Goal: Task Accomplishment & Management: Manage account settings

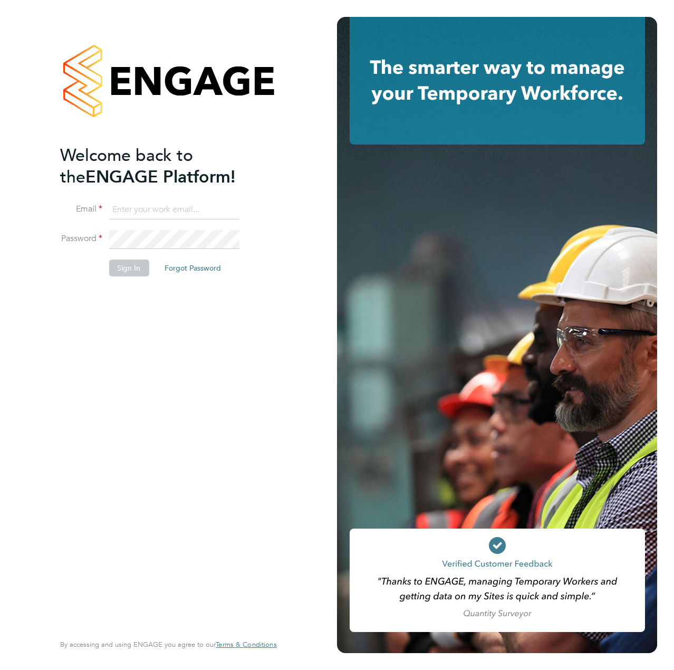
type input "liam.dunienville@vistry.co.uk"
click at [107, 280] on li "Sign In Forgot Password" at bounding box center [163, 272] width 206 height 27
click at [121, 273] on button "Sign In" at bounding box center [129, 267] width 40 height 17
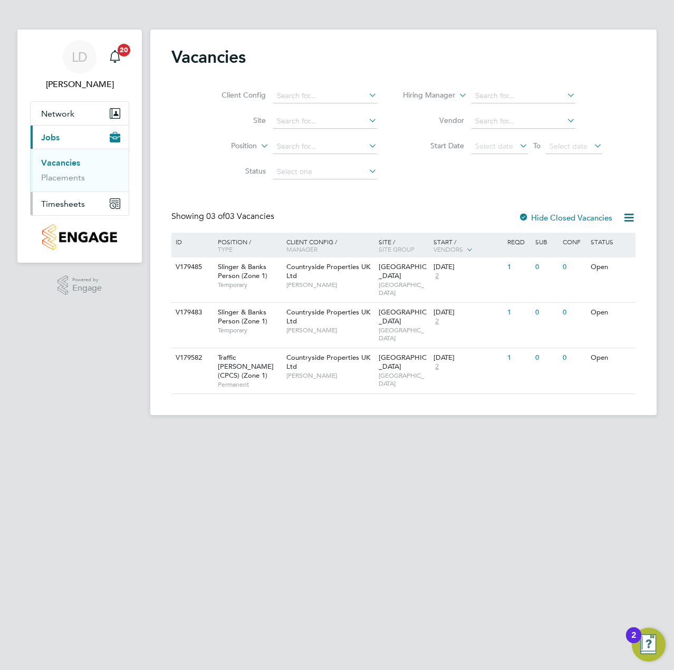
click at [66, 205] on span "Timesheets" at bounding box center [63, 204] width 44 height 10
click at [67, 186] on link "Timesheets" at bounding box center [63, 186] width 44 height 10
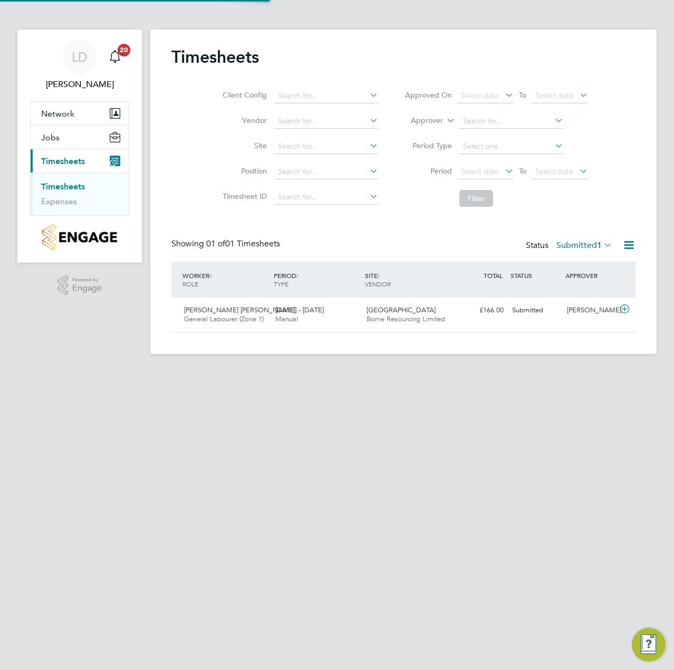
scroll to position [27, 92]
click at [622, 312] on icon at bounding box center [624, 309] width 13 height 8
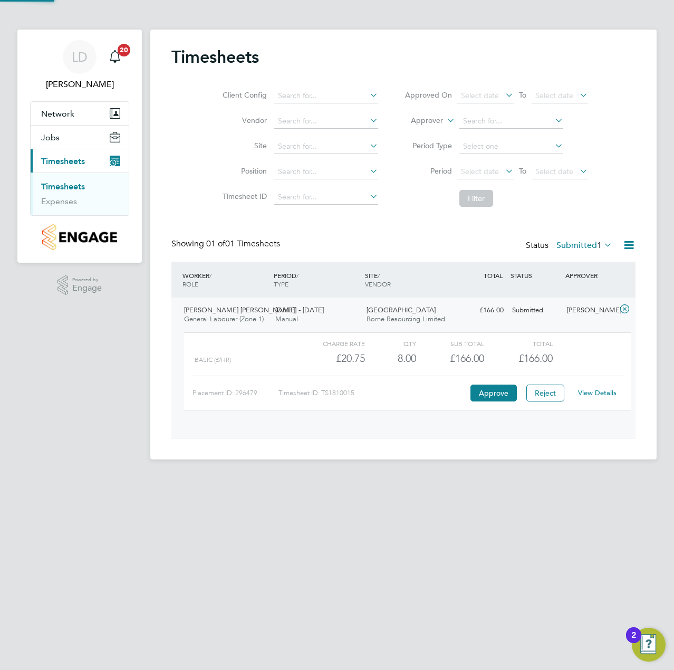
scroll to position [18, 103]
click at [590, 245] on label "Submitted 1" at bounding box center [584, 245] width 56 height 11
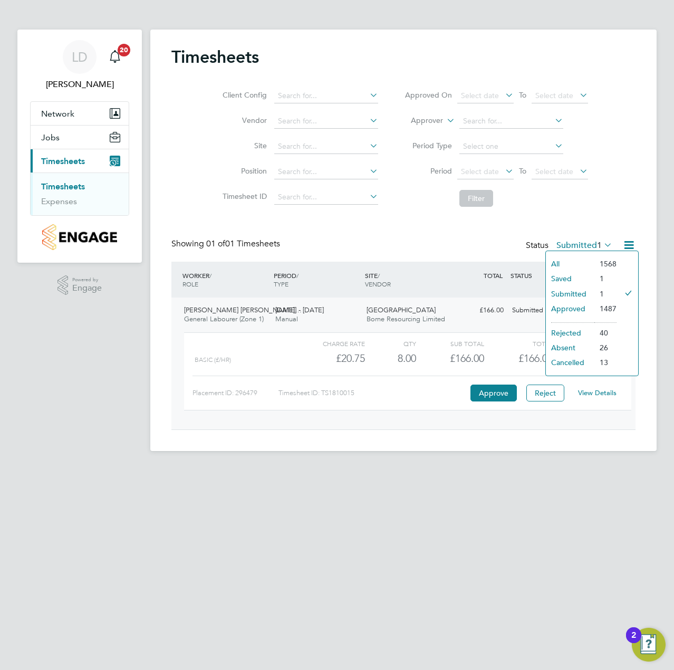
click at [570, 306] on li "Approved" at bounding box center [570, 308] width 49 height 15
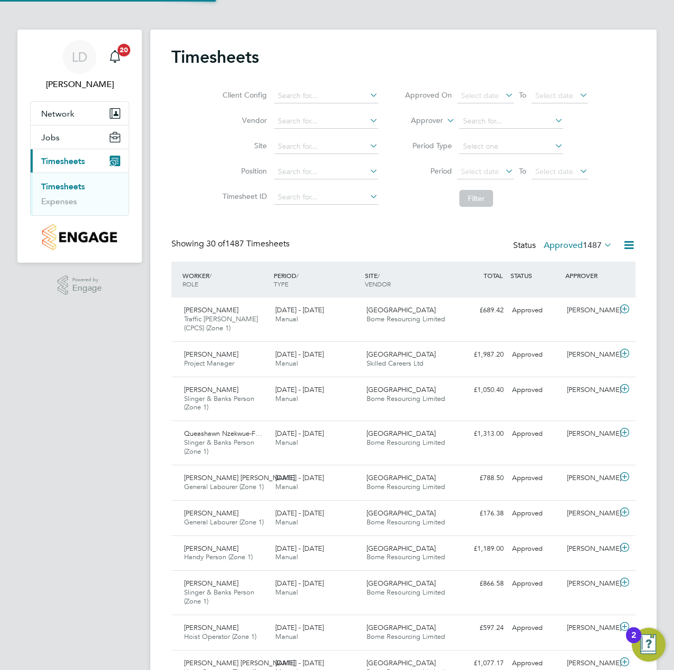
scroll to position [0, 0]
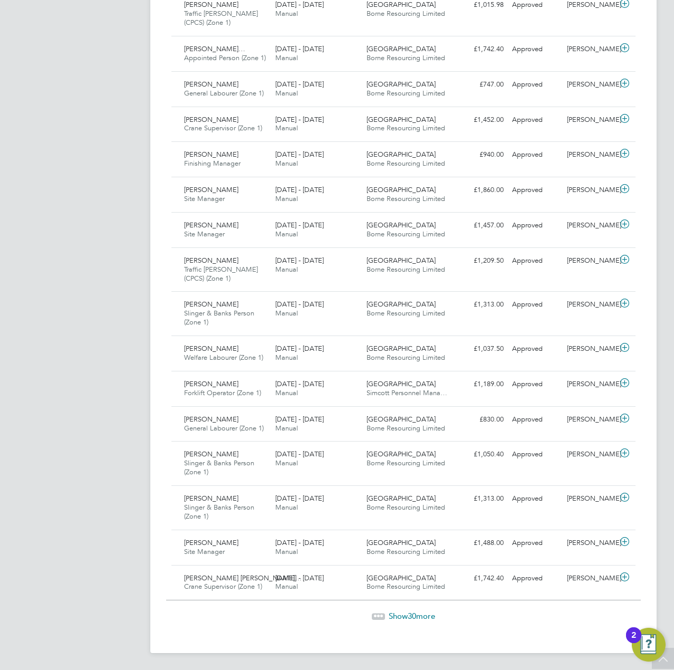
click at [398, 616] on span "Show 30 more" at bounding box center [412, 616] width 46 height 10
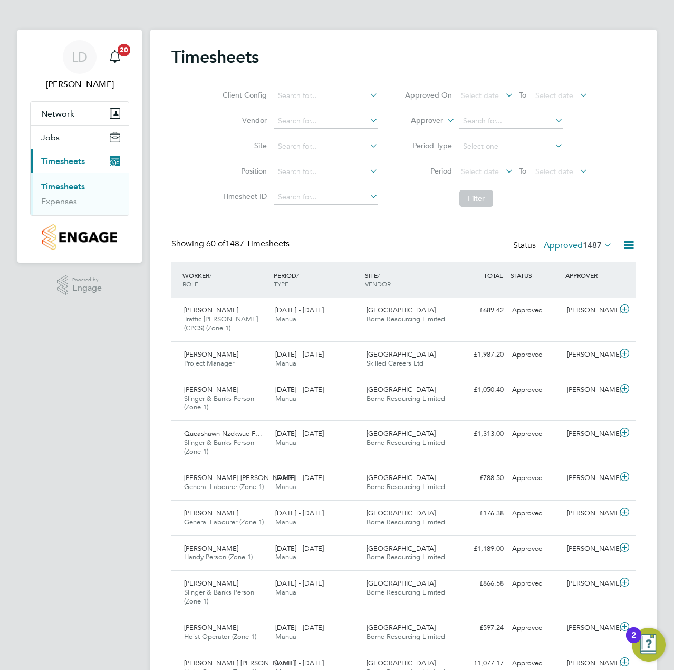
click at [583, 249] on span "1487" at bounding box center [592, 245] width 19 height 11
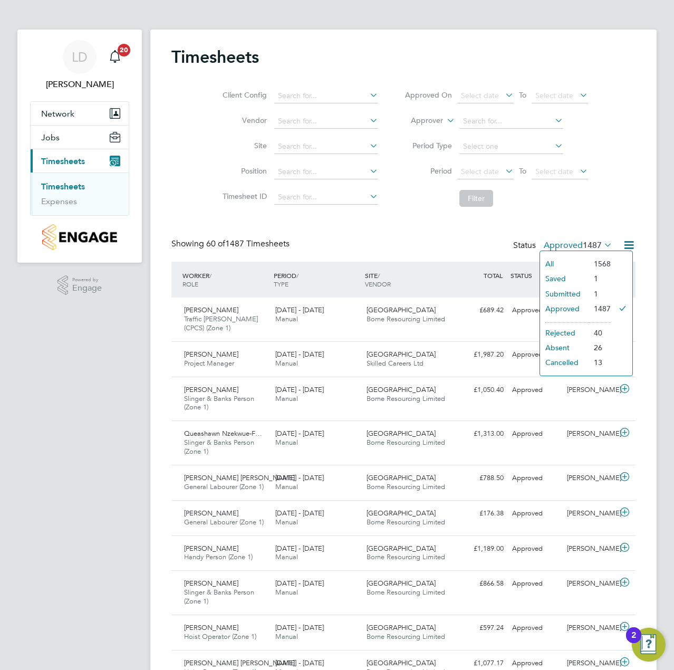
click at [565, 288] on li "Submitted" at bounding box center [564, 293] width 49 height 15
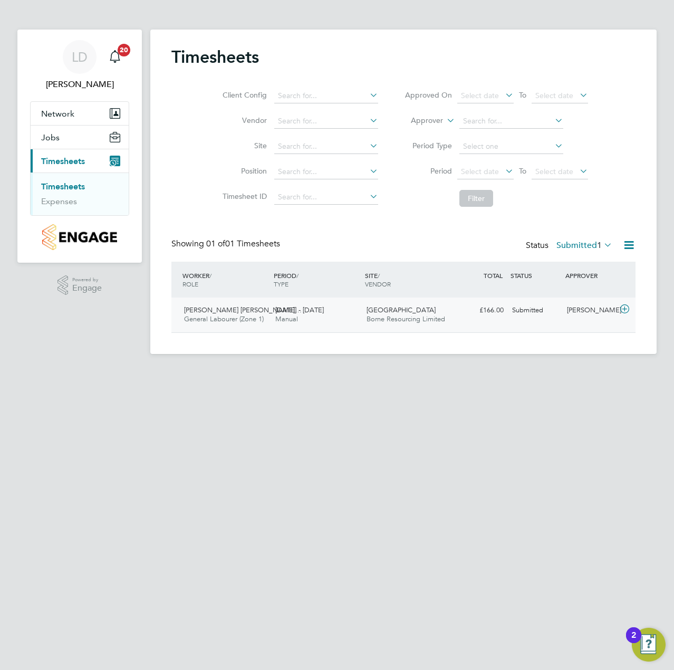
click at [624, 311] on icon at bounding box center [624, 309] width 13 height 8
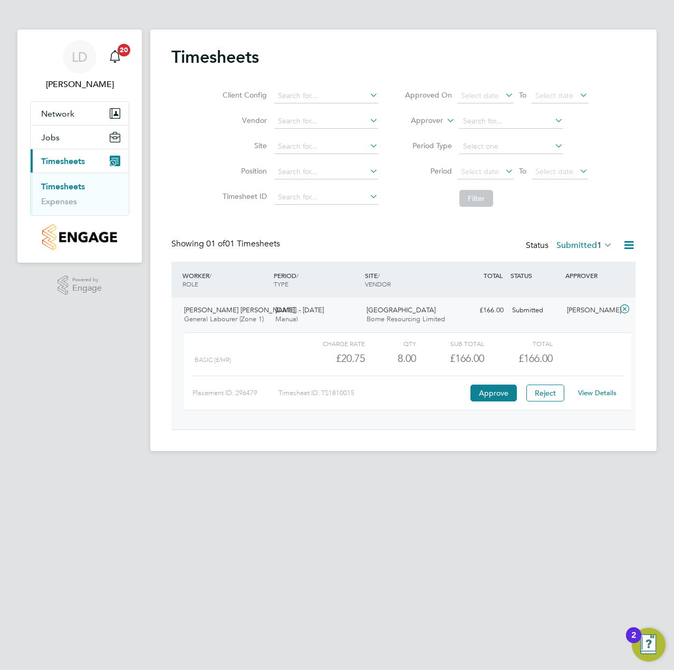
click at [594, 394] on link "View Details" at bounding box center [597, 392] width 38 height 9
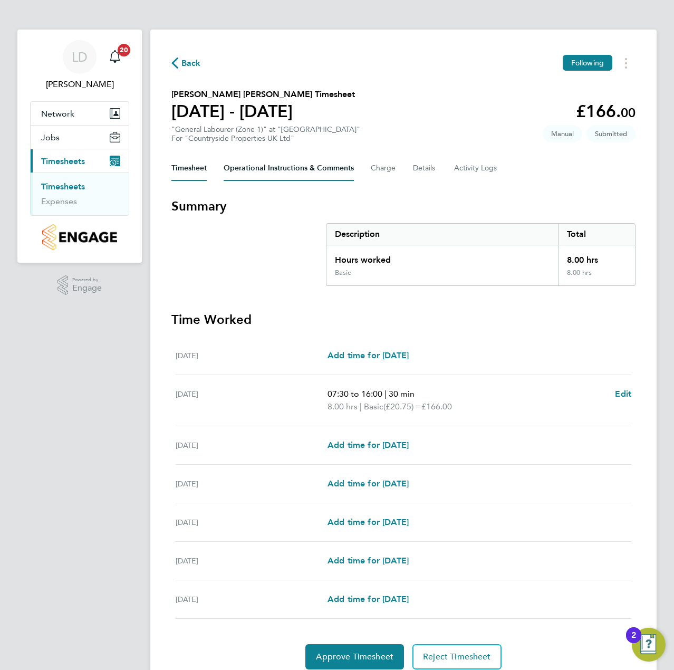
click at [273, 172] on Comments-tab "Operational Instructions & Comments" at bounding box center [289, 168] width 130 height 25
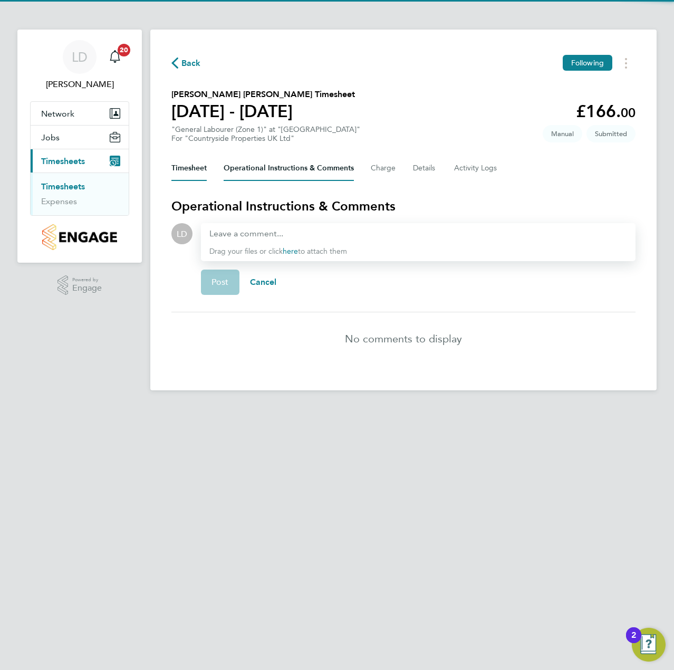
click at [195, 173] on button "Timesheet" at bounding box center [188, 168] width 35 height 25
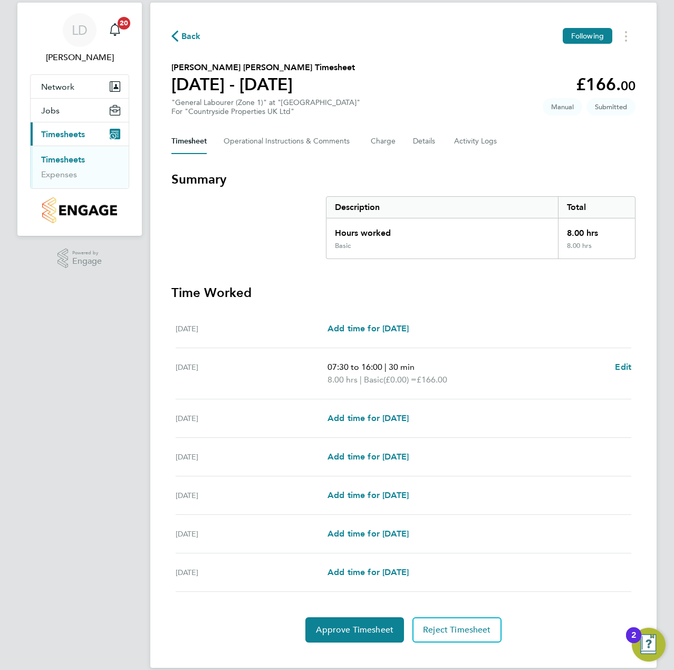
scroll to position [42, 0]
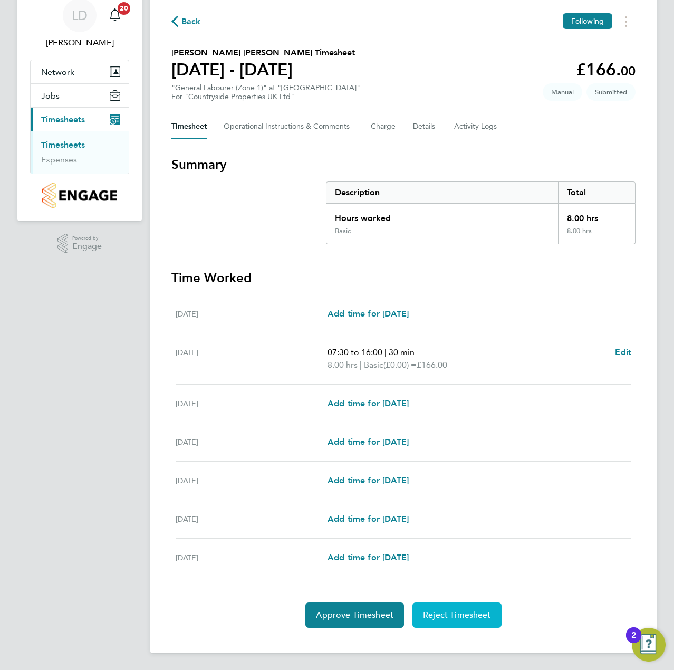
click at [440, 616] on span "Reject Timesheet" at bounding box center [457, 614] width 68 height 11
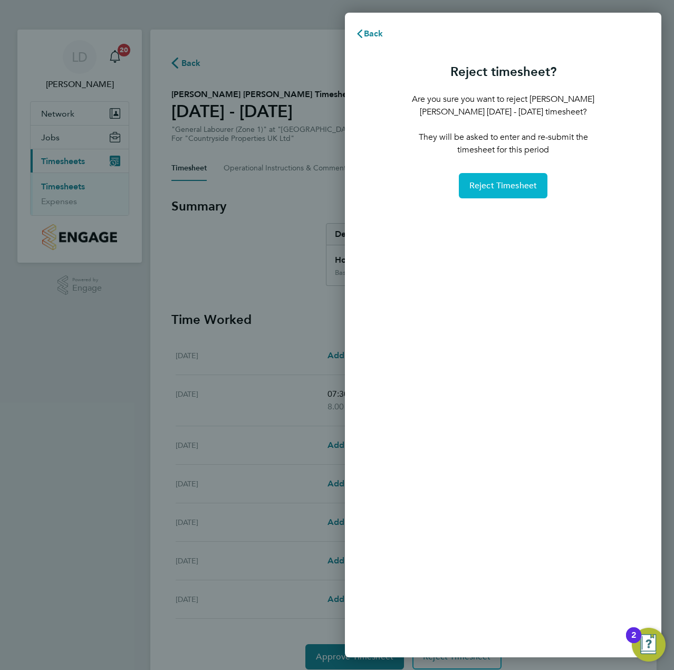
click at [480, 188] on span "Reject Timesheet" at bounding box center [503, 185] width 68 height 11
